Goal: Communication & Community: Answer question/provide support

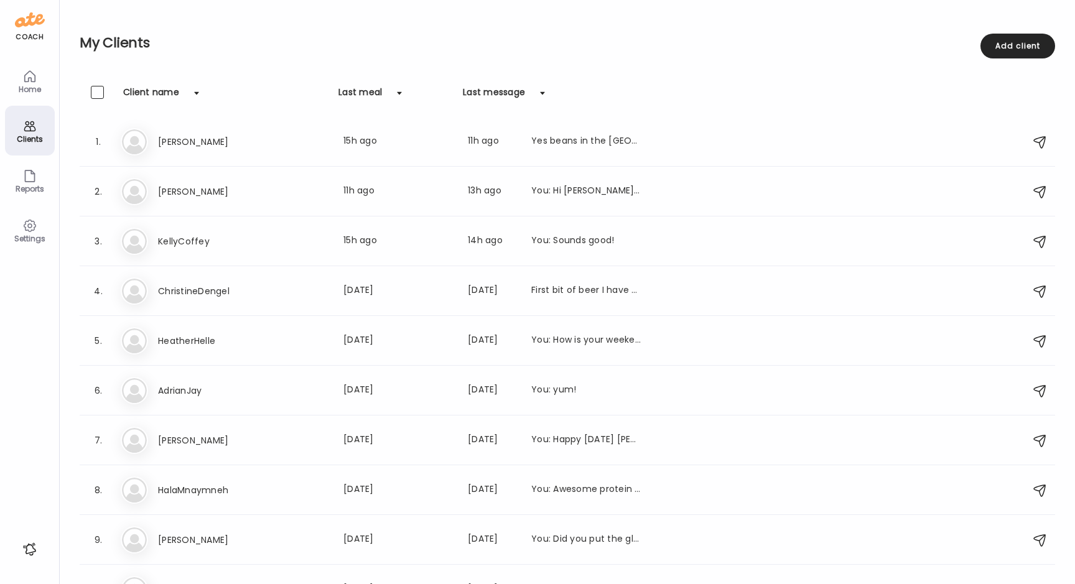
scroll to position [40, 0]
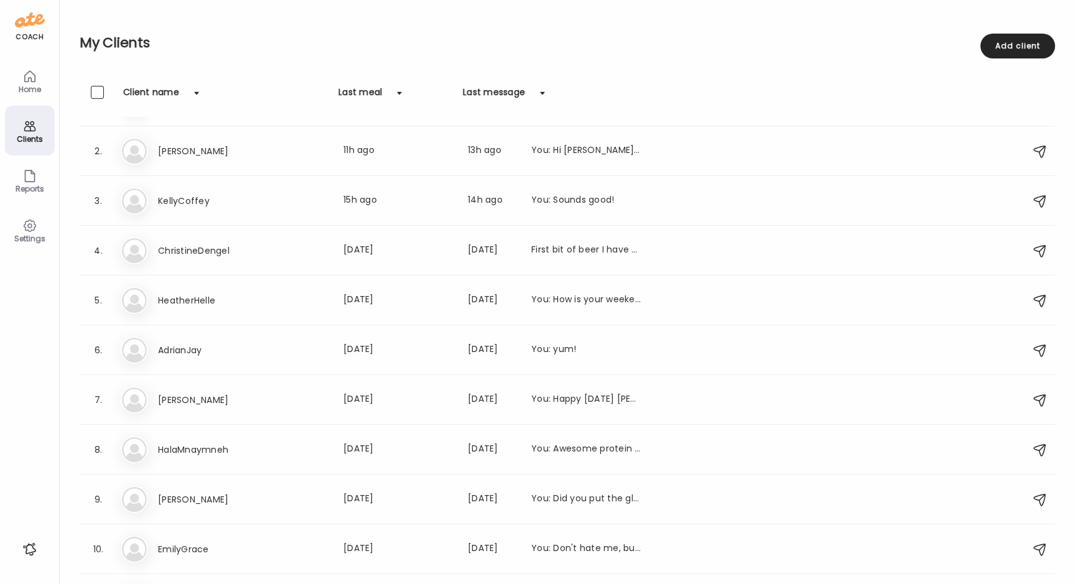
click at [30, 141] on div "Clients" at bounding box center [29, 139] width 45 height 8
click at [30, 136] on div "Clients" at bounding box center [29, 139] width 45 height 8
click at [32, 88] on div "Home" at bounding box center [29, 89] width 45 height 8
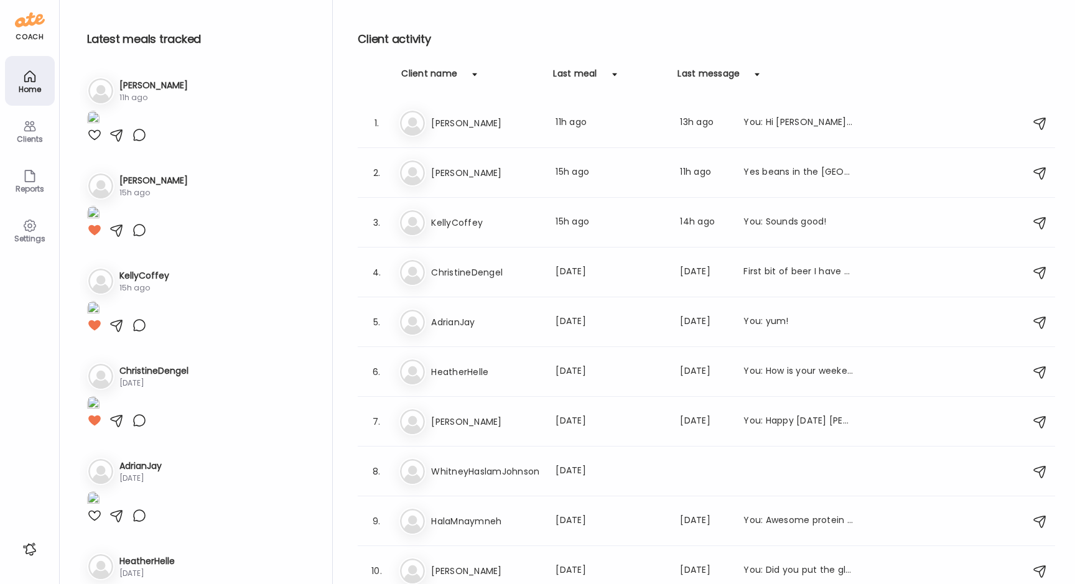
click at [35, 129] on icon at bounding box center [29, 126] width 15 height 15
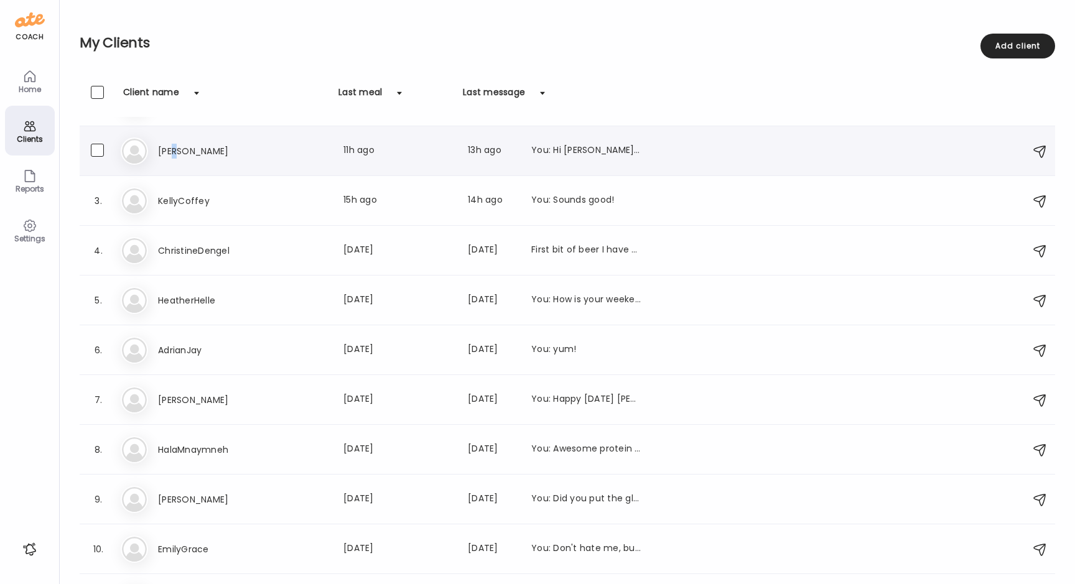
click at [172, 150] on h3 "[PERSON_NAME]" at bounding box center [212, 151] width 109 height 15
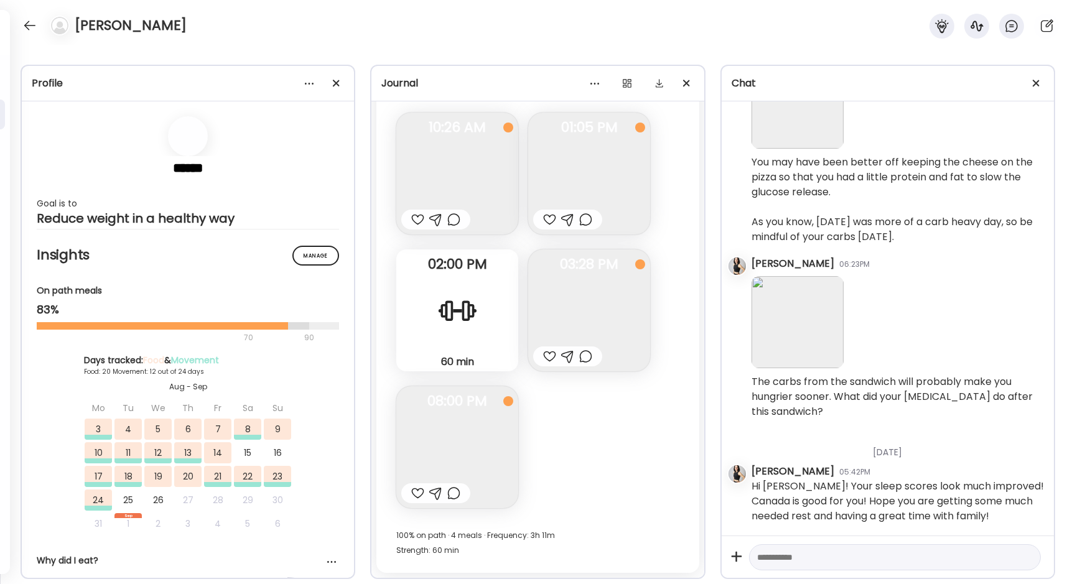
scroll to position [17012, 0]
click at [465, 185] on img at bounding box center [457, 174] width 122 height 122
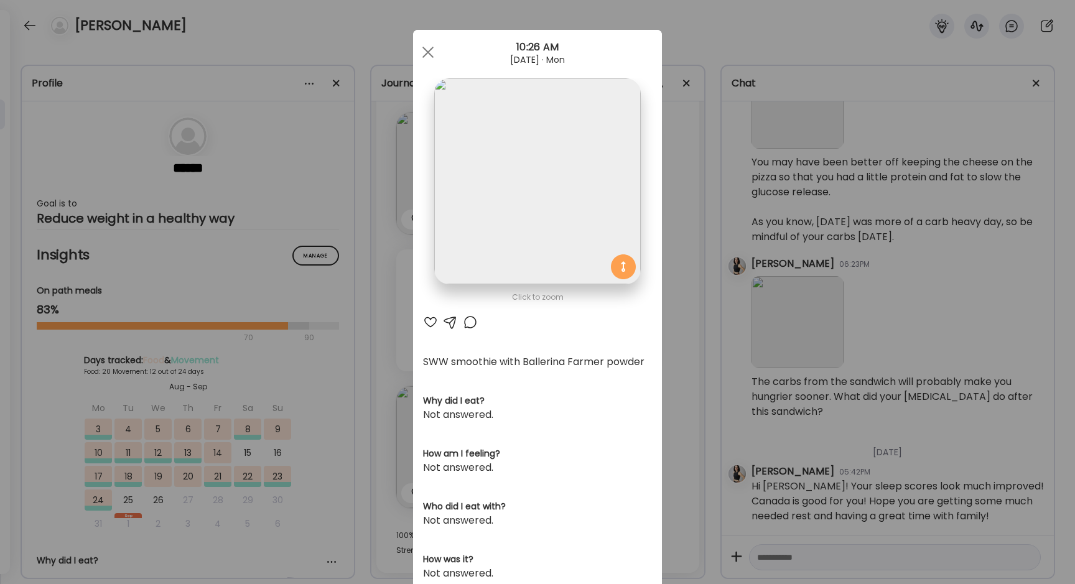
click at [428, 326] on div at bounding box center [430, 322] width 15 height 15
click at [430, 49] on span at bounding box center [427, 52] width 11 height 11
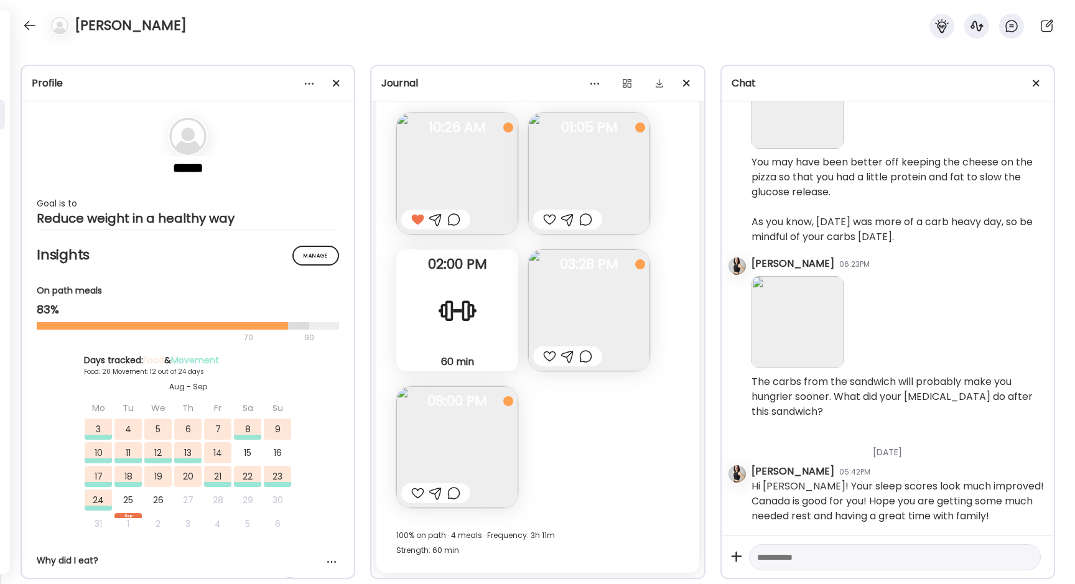
click at [600, 200] on img at bounding box center [589, 174] width 122 height 122
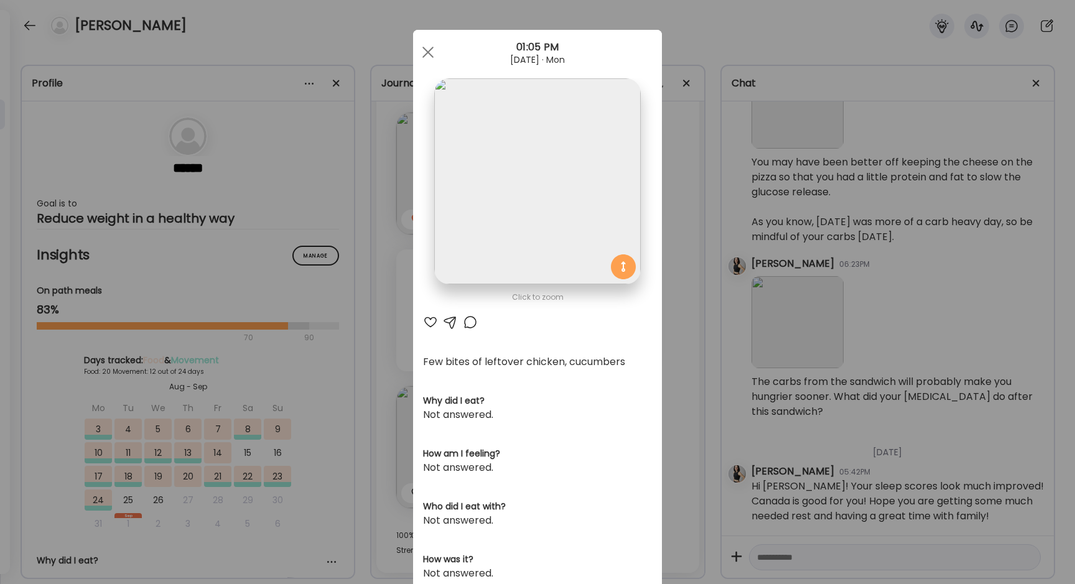
click at [432, 320] on div at bounding box center [430, 322] width 15 height 15
click at [429, 49] on div at bounding box center [427, 52] width 25 height 25
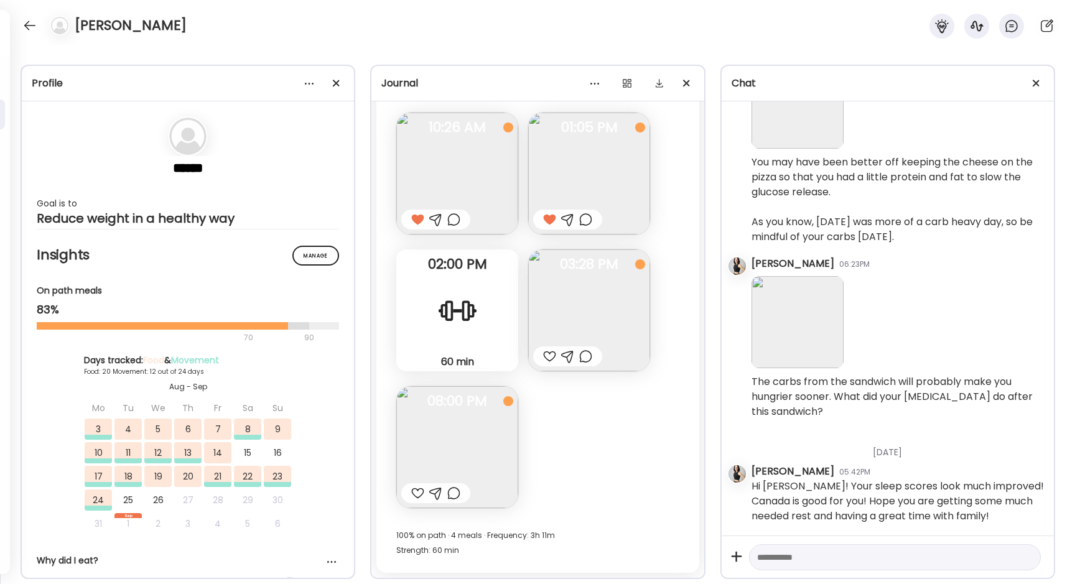
click at [565, 308] on img at bounding box center [589, 310] width 122 height 122
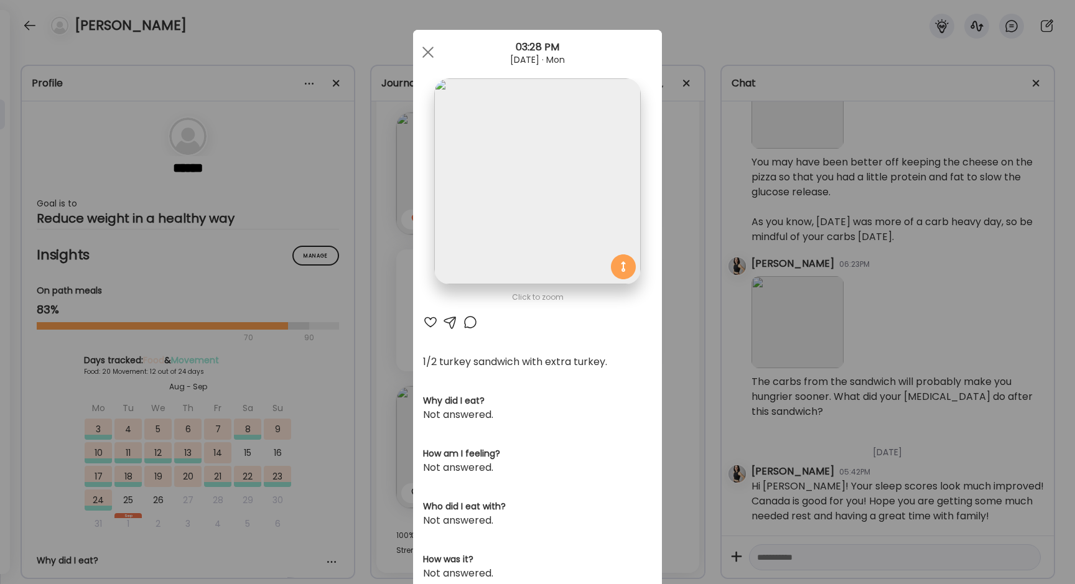
click at [430, 324] on div at bounding box center [430, 322] width 15 height 15
click at [425, 52] on div at bounding box center [427, 52] width 25 height 25
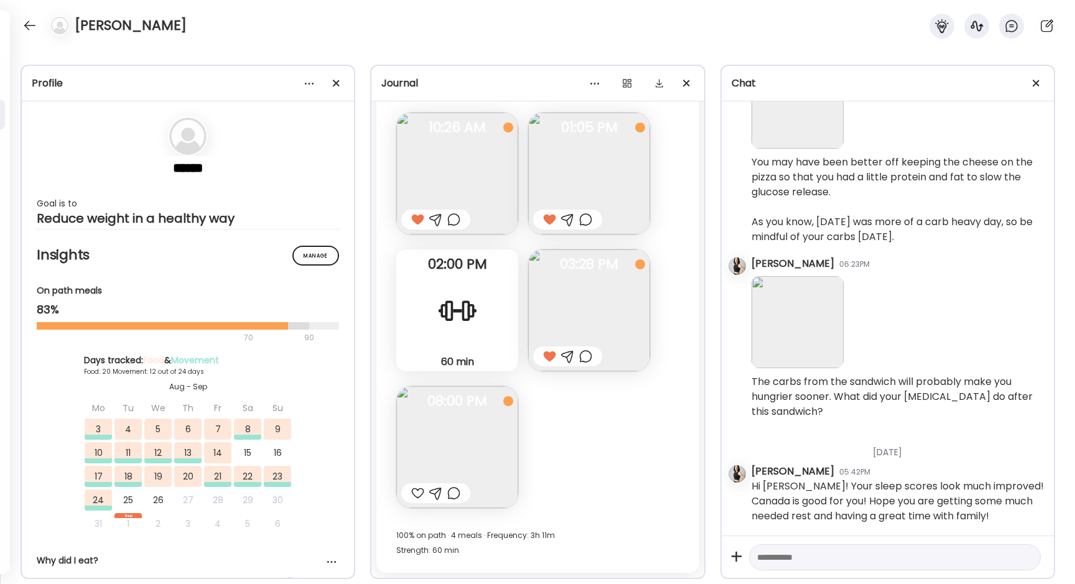
click at [458, 437] on img at bounding box center [457, 447] width 122 height 122
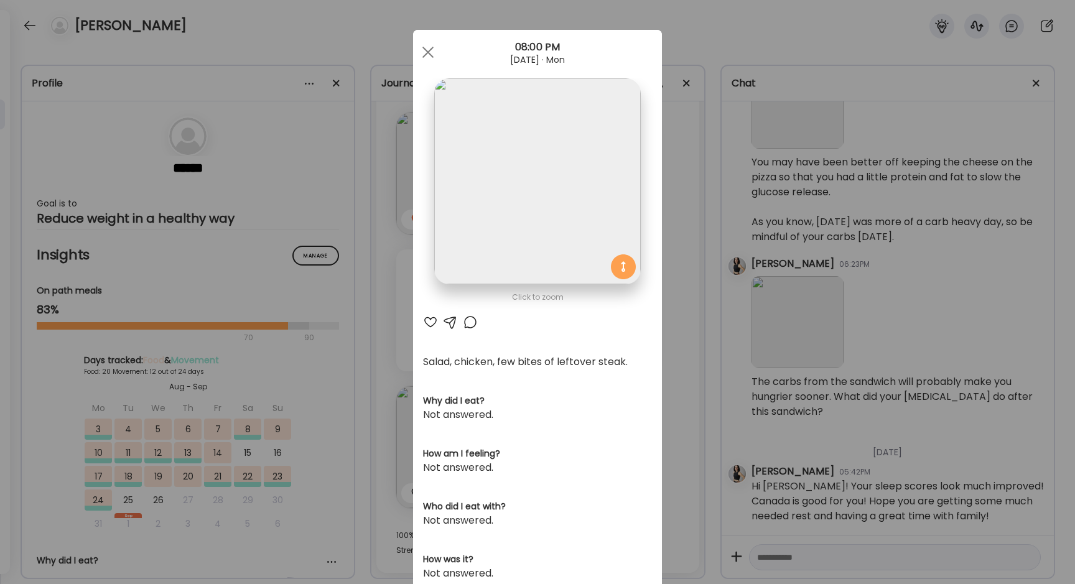
click at [430, 322] on div at bounding box center [430, 322] width 15 height 15
click at [428, 50] on div at bounding box center [427, 52] width 25 height 25
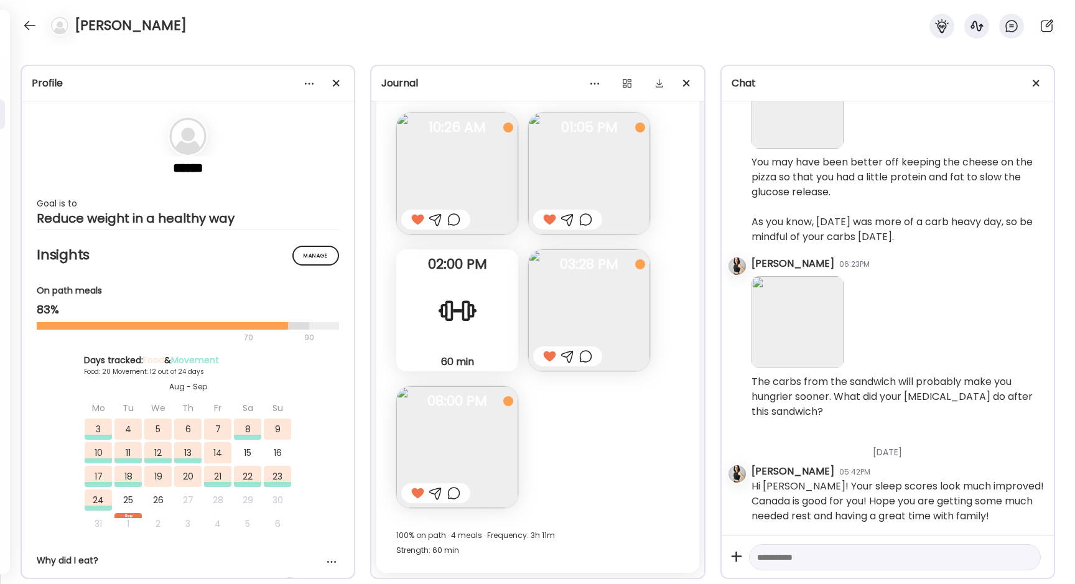
click at [768, 562] on textarea at bounding box center [883, 557] width 253 height 15
type textarea "**********"
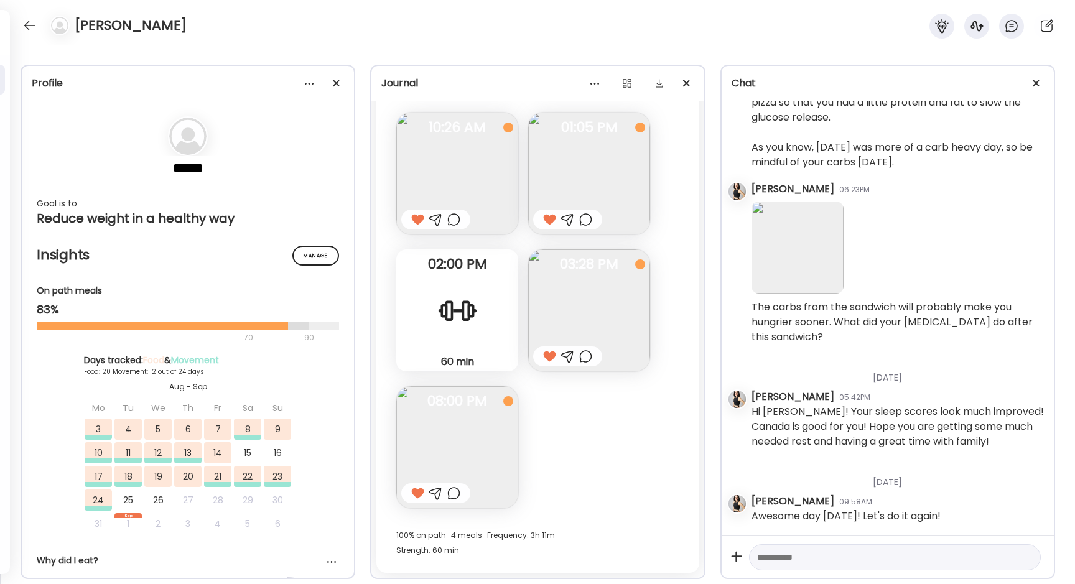
scroll to position [17086, 0]
click at [30, 19] on div at bounding box center [30, 26] width 20 height 20
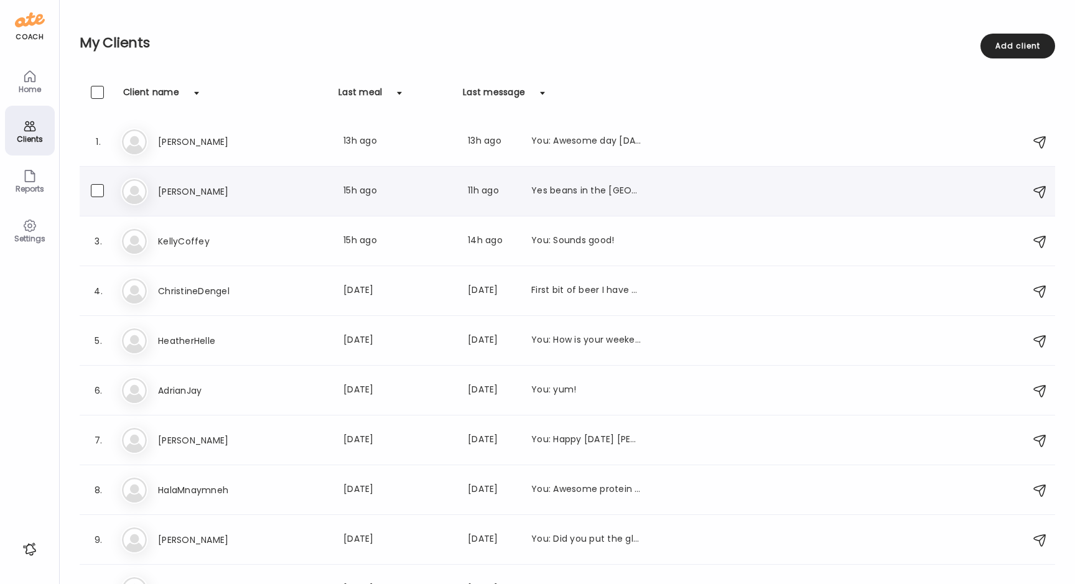
click at [177, 193] on h3 "[PERSON_NAME]" at bounding box center [212, 191] width 109 height 15
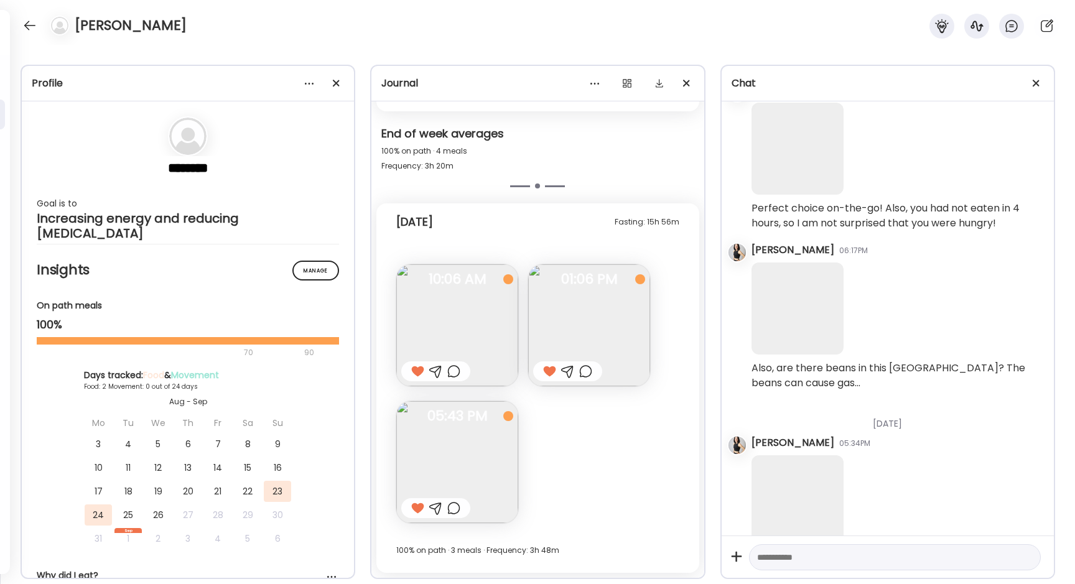
scroll to position [283, 0]
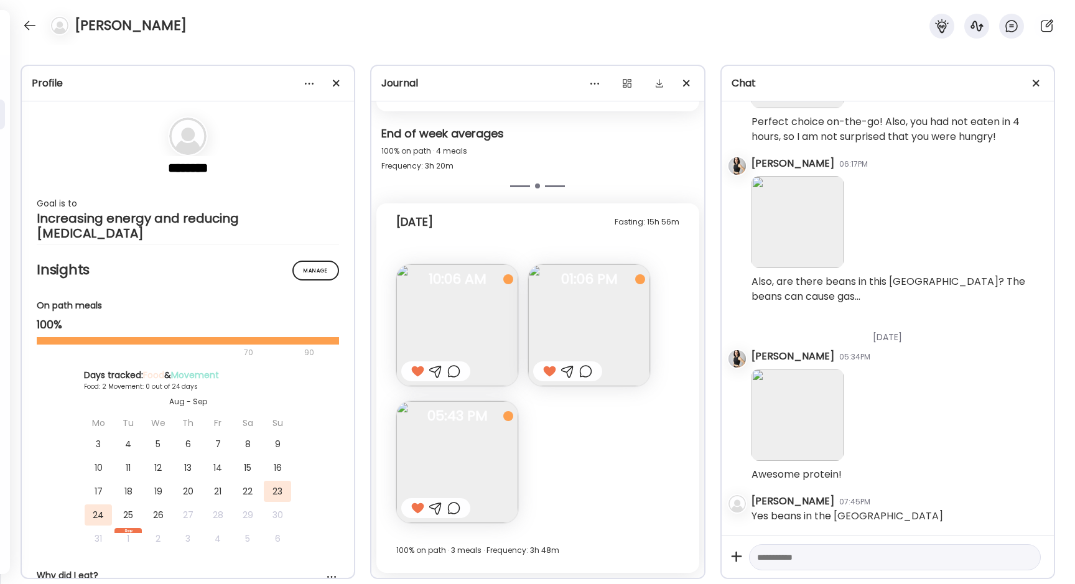
click at [460, 470] on img at bounding box center [457, 462] width 122 height 122
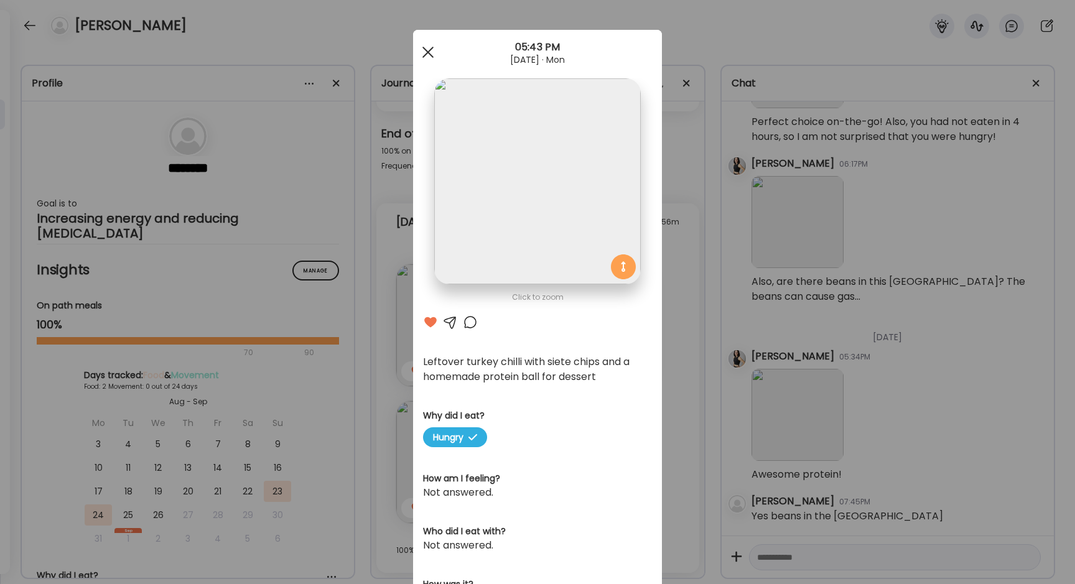
click at [427, 51] on span at bounding box center [427, 52] width 11 height 11
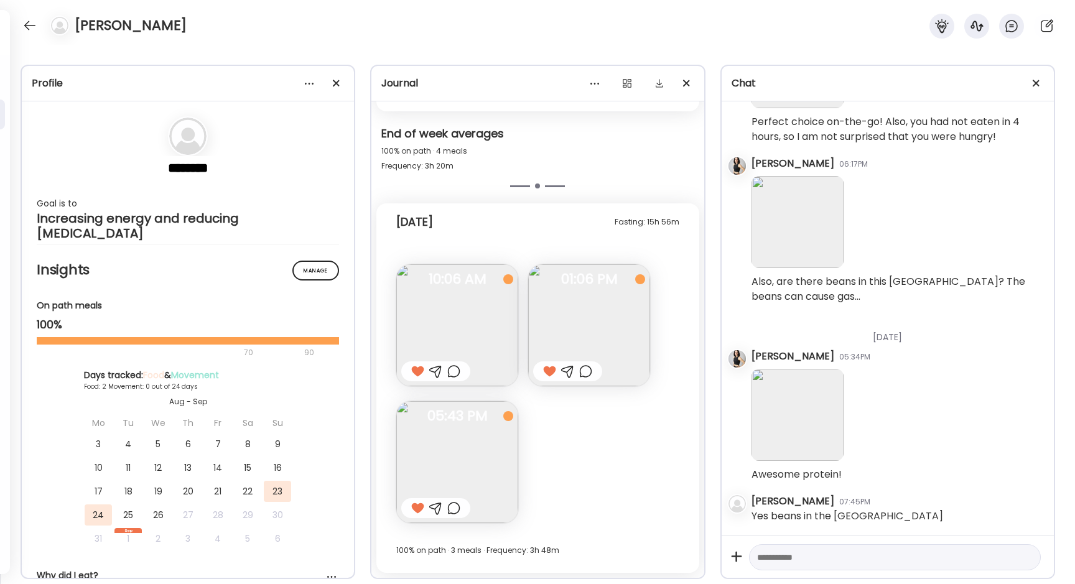
click at [773, 555] on textarea at bounding box center [883, 557] width 253 height 15
